Goal: Task Accomplishment & Management: Manage account settings

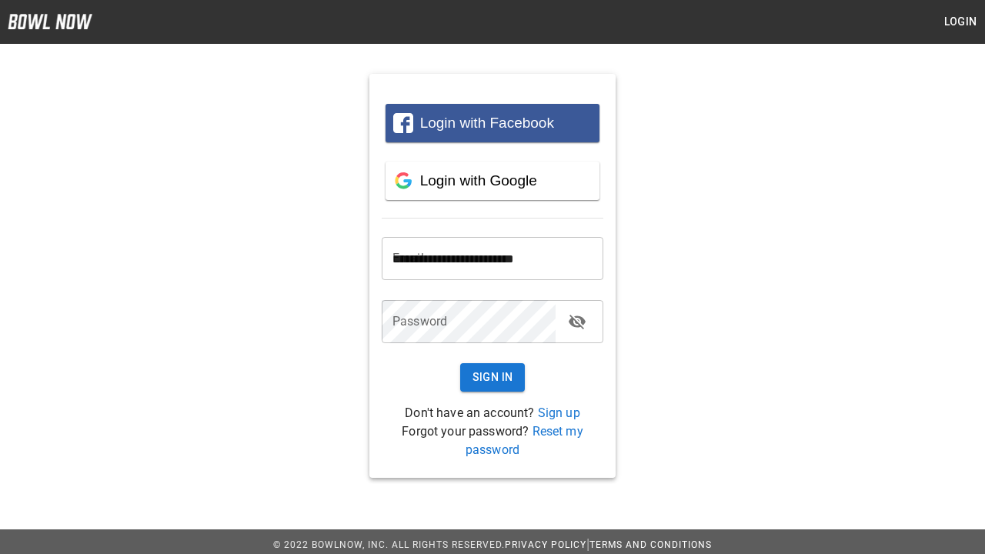
type input "**********"
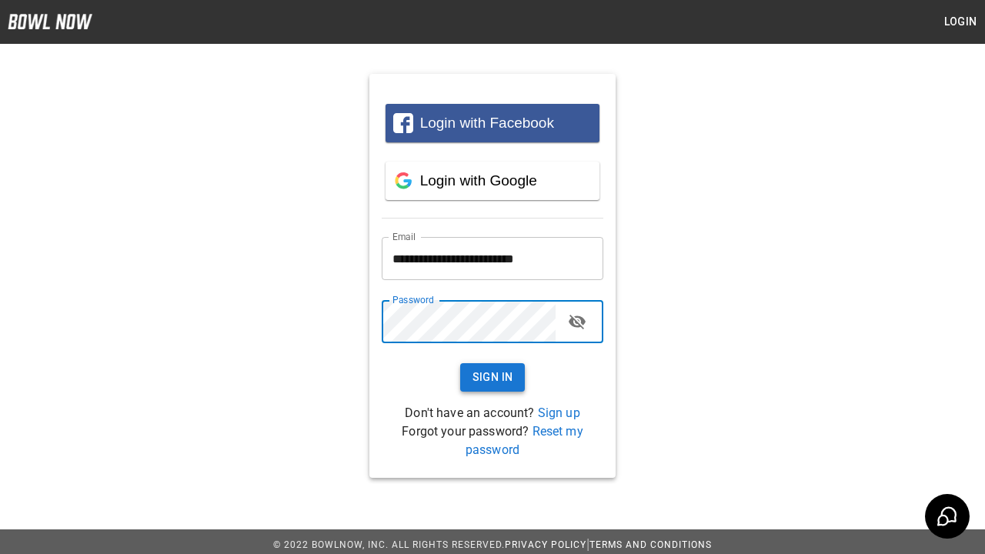
click at [492, 377] on button "Sign In" at bounding box center [492, 377] width 65 height 28
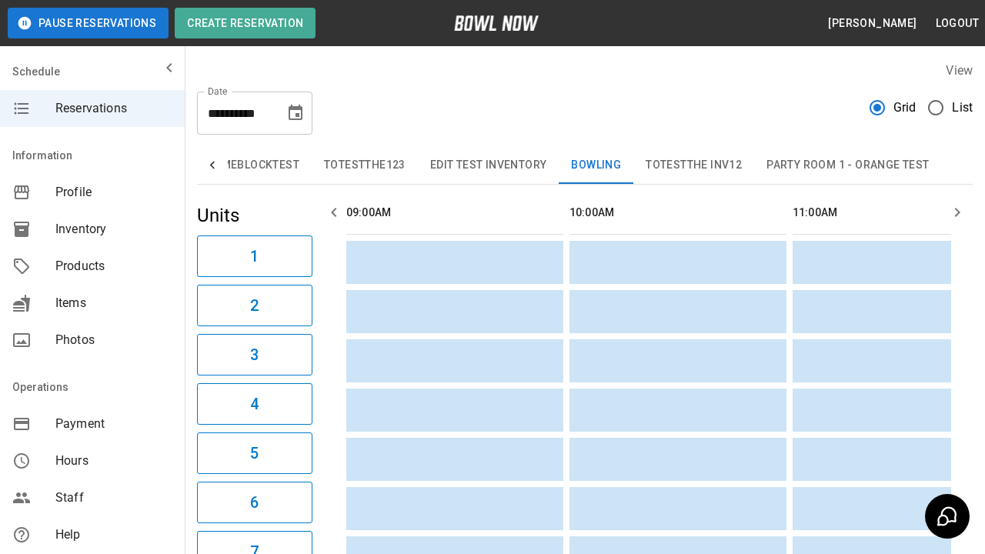
type input "*********"
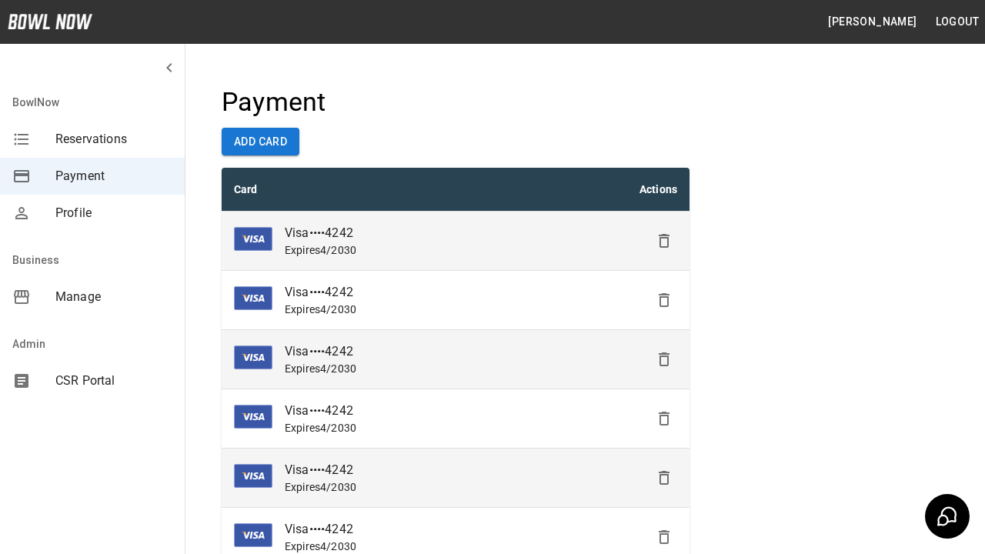
click at [664, 241] on icon "Delete" at bounding box center [664, 241] width 18 height 18
click at [664, 300] on icon "Delete" at bounding box center [664, 300] width 18 height 18
click at [664, 359] on icon "Delete" at bounding box center [664, 359] width 18 height 18
click at [664, 419] on icon "Delete" at bounding box center [664, 418] width 18 height 18
click at [664, 478] on icon "Delete" at bounding box center [664, 478] width 18 height 18
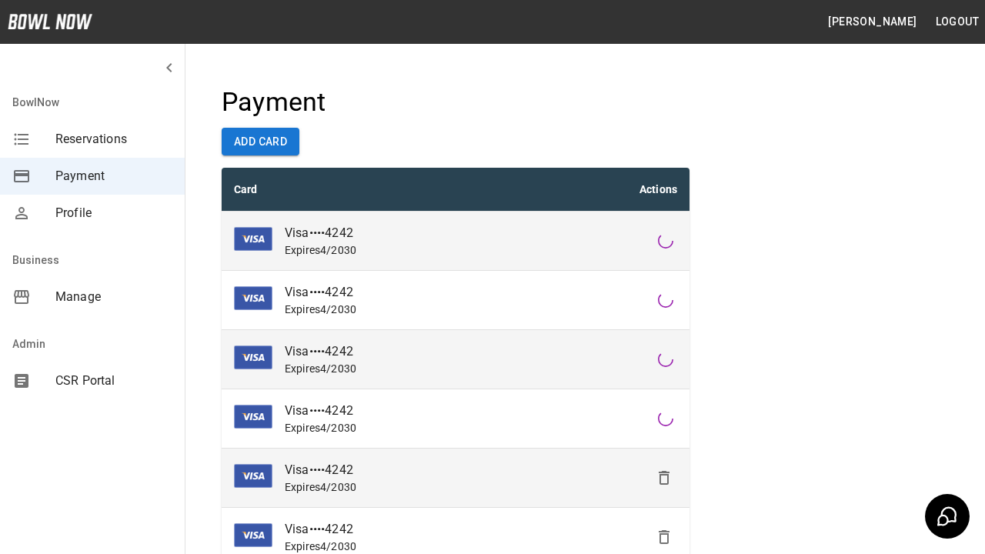
click at [664, 537] on icon "Delete" at bounding box center [664, 537] width 18 height 18
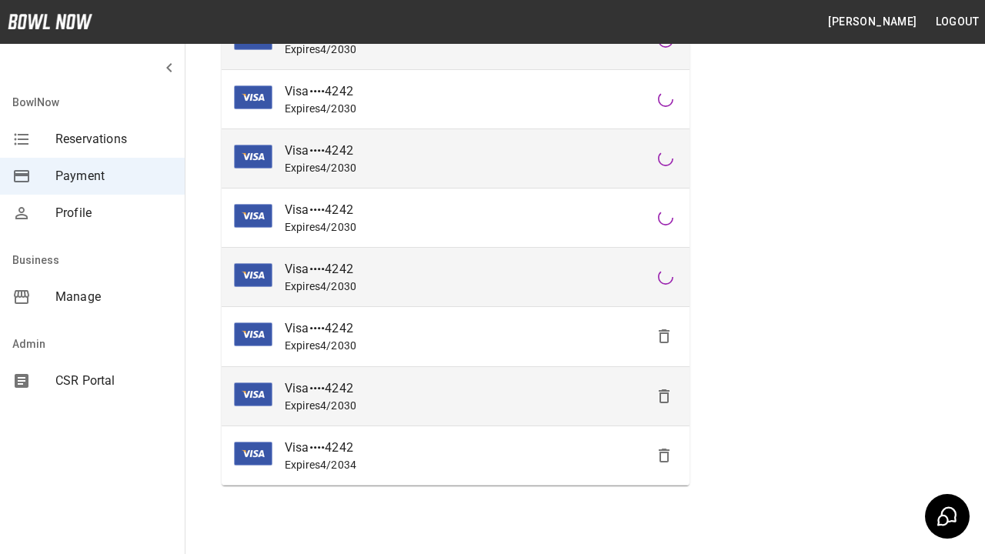
click at [664, 336] on icon "Delete" at bounding box center [664, 336] width 18 height 18
click at [664, 396] on icon "Delete" at bounding box center [664, 396] width 18 height 18
click at [664, 455] on icon "Delete" at bounding box center [664, 455] width 18 height 18
